Goal: Task Accomplishment & Management: Manage account settings

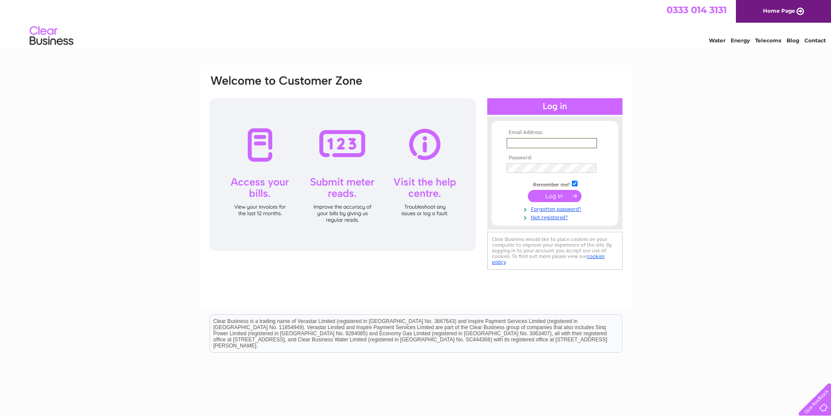
click at [535, 142] on input "text" at bounding box center [551, 143] width 91 height 10
type input "[EMAIL_ADDRESS][DOMAIN_NAME]"
click at [528, 190] on input "submit" at bounding box center [555, 196] width 54 height 12
